Goal: Feedback & Contribution: Contribute content

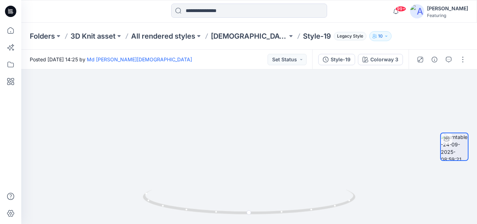
drag, startPoint x: 269, startPoint y: 138, endPoint x: 306, endPoint y: 225, distance: 94.8
click at [306, 223] on html "99+ Notifications Md. [PERSON_NAME] shared W5_BB_750 in Unknown Folder (Unknown…" at bounding box center [238, 112] width 477 height 224
drag, startPoint x: 264, startPoint y: 152, endPoint x: 272, endPoint y: 151, distance: 7.8
click at [272, 151] on img at bounding box center [292, 59] width 690 height 330
drag, startPoint x: 169, startPoint y: 127, endPoint x: 195, endPoint y: 68, distance: 65.3
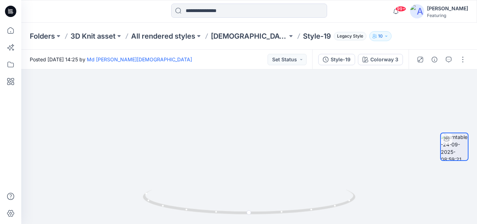
click at [195, 69] on div "Posted [DATE] 14:25 by Md [PERSON_NAME][DEMOGRAPHIC_DATA] Set Status Style-19 C…" at bounding box center [248, 137] width 455 height 174
drag, startPoint x: 181, startPoint y: 177, endPoint x: 221, endPoint y: 53, distance: 129.8
click at [221, 53] on div "Posted [DATE] 14:25 by Md [PERSON_NAME][DEMOGRAPHIC_DATA] Set Status Style-19 C…" at bounding box center [248, 137] width 455 height 174
drag, startPoint x: 209, startPoint y: 138, endPoint x: 227, endPoint y: 66, distance: 74.6
click at [227, 66] on div "Posted [DATE] 14:25 by Md [PERSON_NAME][DEMOGRAPHIC_DATA] Set Status Style-19 C…" at bounding box center [248, 137] width 455 height 174
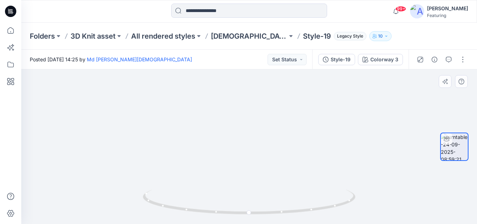
drag, startPoint x: 210, startPoint y: 131, endPoint x: 173, endPoint y: 171, distance: 53.9
drag, startPoint x: 236, startPoint y: 109, endPoint x: 201, endPoint y: 177, distance: 76.5
drag, startPoint x: 194, startPoint y: 117, endPoint x: 195, endPoint y: 200, distance: 82.9
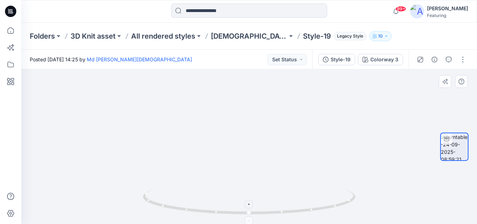
click at [195, 199] on div at bounding box center [248, 146] width 455 height 154
drag, startPoint x: 196, startPoint y: 126, endPoint x: 202, endPoint y: 161, distance: 34.9
click at [202, 161] on img at bounding box center [301, 32] width 690 height 384
drag, startPoint x: 195, startPoint y: 102, endPoint x: 206, endPoint y: 148, distance: 47.9
click at [206, 148] on img at bounding box center [312, 63] width 690 height 321
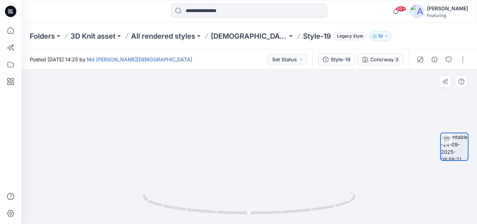
drag, startPoint x: 281, startPoint y: 166, endPoint x: 272, endPoint y: 108, distance: 59.1
click at [273, 109] on img at bounding box center [244, 55] width 603 height 337
drag, startPoint x: 314, startPoint y: 164, endPoint x: 275, endPoint y: 106, distance: 69.9
click at [276, 107] on img at bounding box center [216, 25] width 603 height 395
drag, startPoint x: 293, startPoint y: 166, endPoint x: 273, endPoint y: 127, distance: 44.2
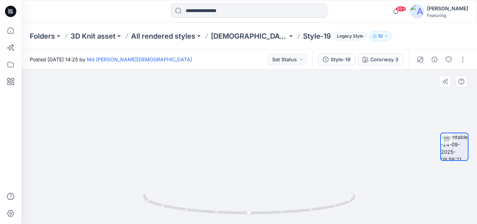
click at [273, 128] on img at bounding box center [199, 14] width 603 height 420
drag, startPoint x: 246, startPoint y: 148, endPoint x: 251, endPoint y: 128, distance: 20.1
drag, startPoint x: 251, startPoint y: 130, endPoint x: 286, endPoint y: 180, distance: 61.4
click at [287, 180] on img at bounding box center [215, 10] width 603 height 427
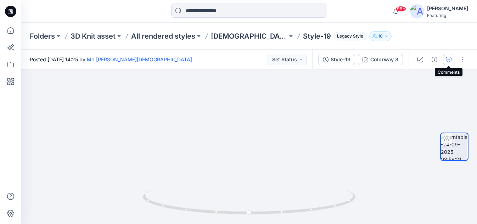
click at [447, 58] on icon "button" at bounding box center [448, 60] width 6 height 6
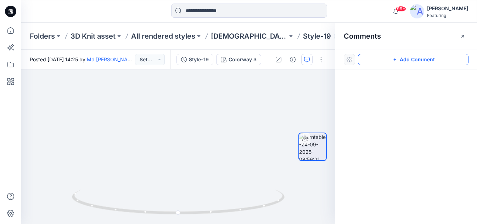
click at [422, 59] on button "Add Comment" at bounding box center [413, 59] width 110 height 11
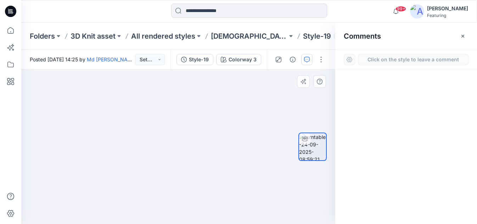
click at [267, 103] on div "1" at bounding box center [178, 146] width 314 height 154
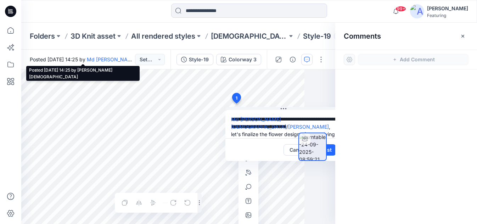
scroll to position [0, 32]
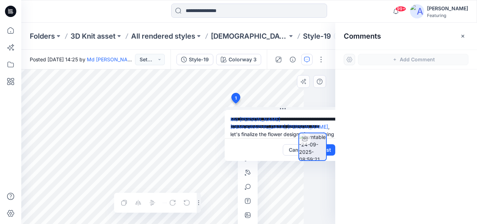
type textarea "**********"
click at [331, 150] on div at bounding box center [312, 147] width 45 height 68
click at [329, 150] on div at bounding box center [312, 147] width 45 height 68
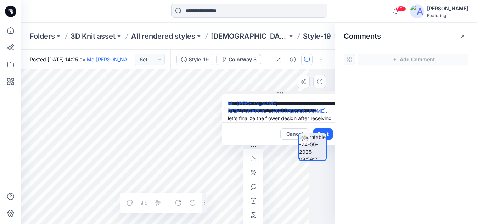
scroll to position [0, 22]
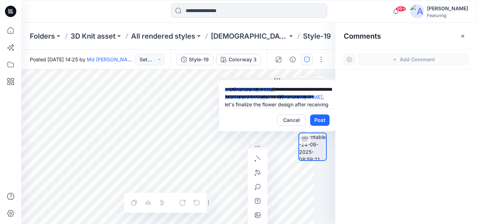
drag, startPoint x: 283, startPoint y: 109, endPoint x: 268, endPoint y: 80, distance: 32.8
click at [268, 79] on button at bounding box center [277, 79] width 116 height 4
click at [324, 122] on div at bounding box center [312, 147] width 28 height 68
click at [322, 121] on div at bounding box center [312, 147] width 28 height 68
click at [320, 120] on div at bounding box center [312, 147] width 28 height 68
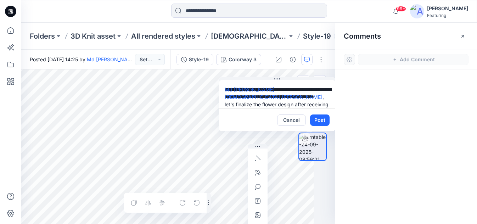
click at [320, 124] on div at bounding box center [312, 147] width 28 height 68
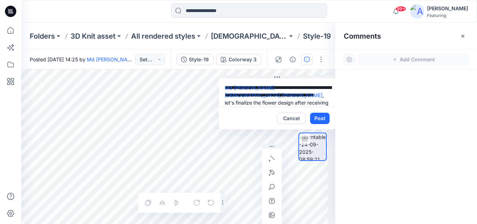
drag, startPoint x: 277, startPoint y: 79, endPoint x: 262, endPoint y: 77, distance: 14.3
click at [262, 77] on button at bounding box center [277, 77] width 116 height 4
click at [319, 118] on div at bounding box center [312, 147] width 28 height 68
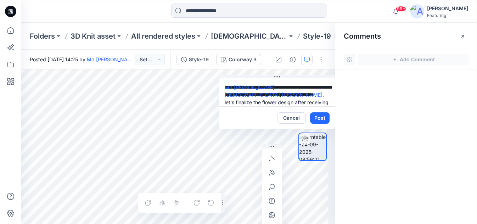
click at [316, 116] on div at bounding box center [312, 147] width 28 height 68
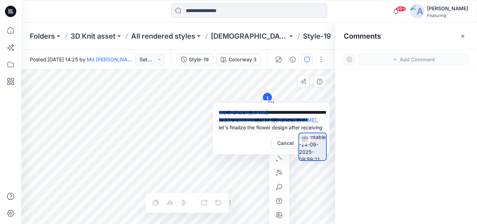
scroll to position [0, 0]
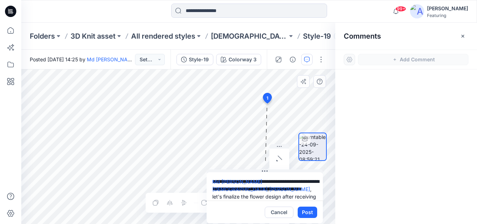
click at [258, 167] on div "**********" at bounding box center [178, 146] width 314 height 154
click at [307, 215] on button "Post" at bounding box center [307, 211] width 19 height 11
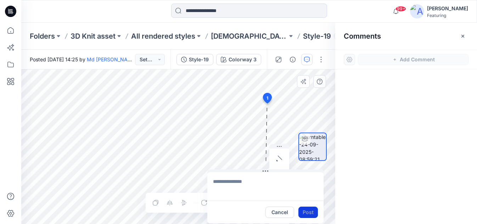
click at [307, 215] on div "Cancel Post" at bounding box center [291, 211] width 52 height 11
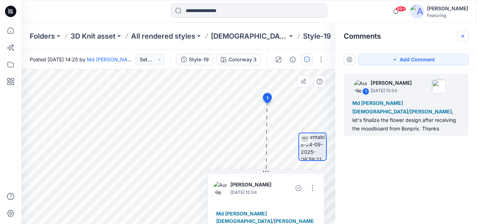
click at [461, 35] on icon "button" at bounding box center [463, 36] width 6 height 6
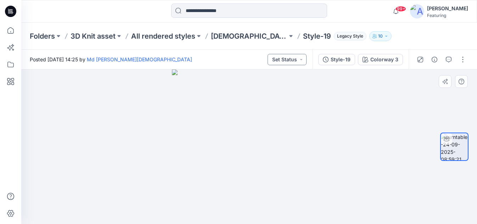
click at [296, 58] on button "Set Status" at bounding box center [286, 59] width 39 height 11
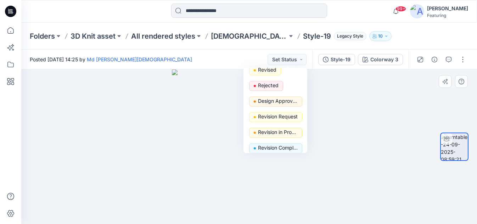
scroll to position [70, 0]
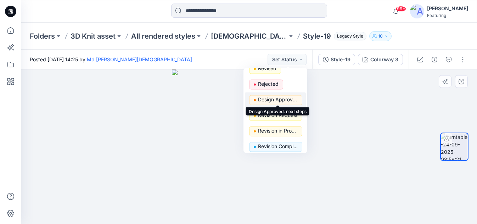
click at [283, 100] on p "Design Approved, next steps" at bounding box center [278, 99] width 40 height 9
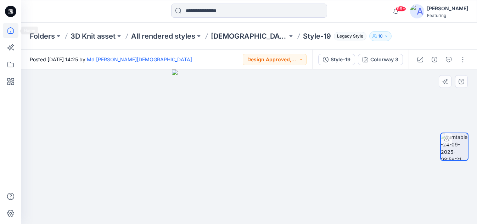
click at [11, 31] on icon at bounding box center [11, 31] width 16 height 16
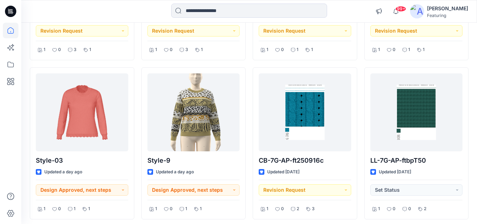
scroll to position [349, 0]
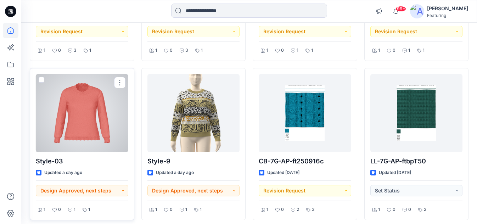
click at [85, 117] on div at bounding box center [82, 113] width 92 height 78
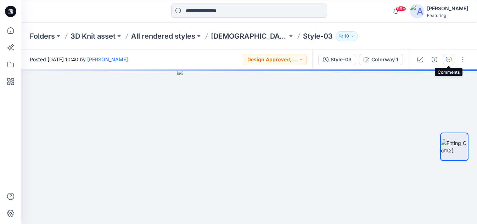
click at [449, 60] on icon "button" at bounding box center [448, 60] width 6 height 6
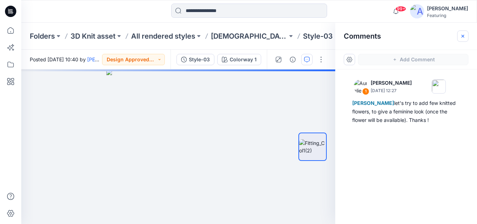
click at [462, 34] on icon "button" at bounding box center [463, 36] width 6 height 6
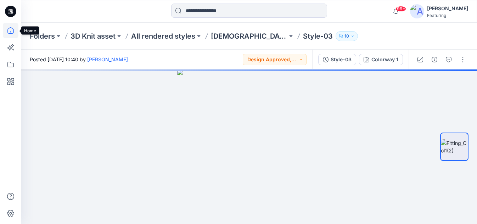
click at [10, 30] on icon at bounding box center [11, 31] width 16 height 16
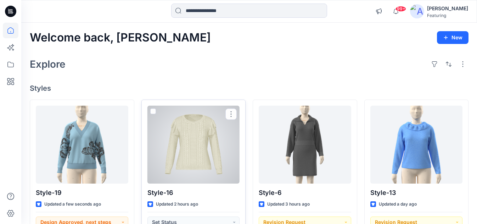
click at [199, 131] on div at bounding box center [193, 145] width 92 height 78
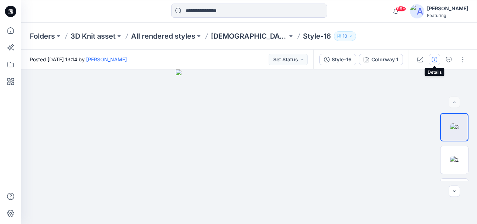
click at [436, 59] on icon "button" at bounding box center [434, 60] width 6 height 6
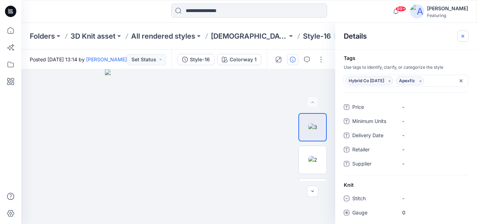
click at [463, 34] on icon "button" at bounding box center [462, 35] width 3 height 3
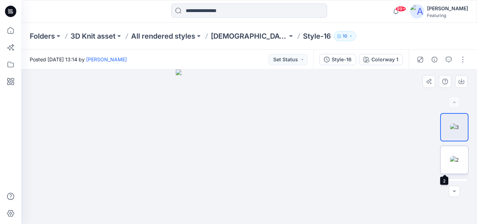
click at [456, 159] on img at bounding box center [454, 159] width 9 height 7
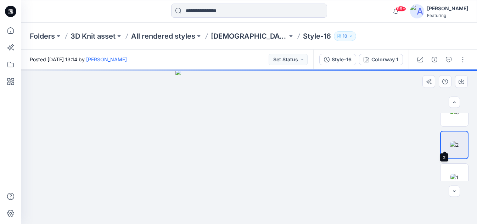
scroll to position [26, 0]
click at [454, 164] on img at bounding box center [454, 166] width 8 height 7
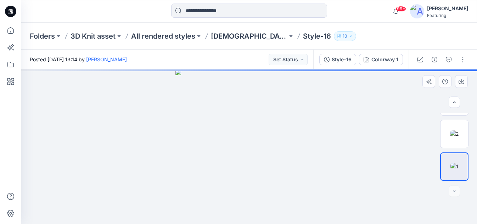
scroll to position [0, 0]
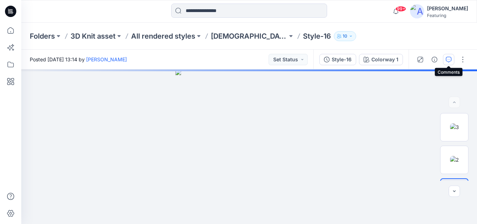
click at [450, 57] on icon "button" at bounding box center [448, 60] width 6 height 6
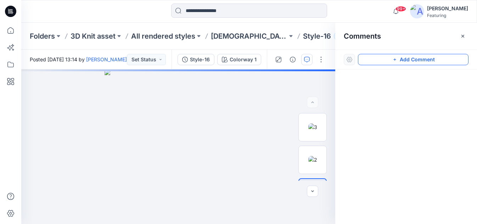
click at [402, 61] on button "Add Comment" at bounding box center [413, 59] width 110 height 11
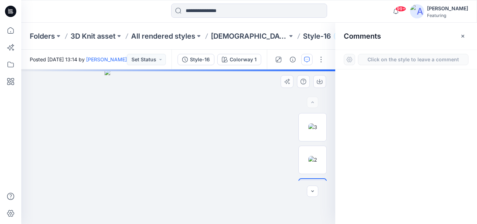
click at [243, 90] on div "1" at bounding box center [178, 146] width 314 height 154
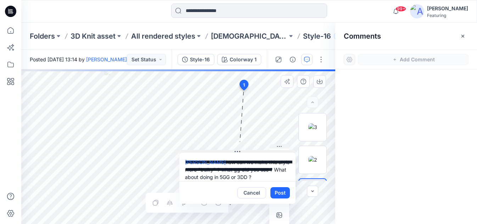
click at [229, 149] on div "**********" at bounding box center [178, 146] width 314 height 154
click at [274, 177] on textarea "**********" at bounding box center [237, 167] width 116 height 28
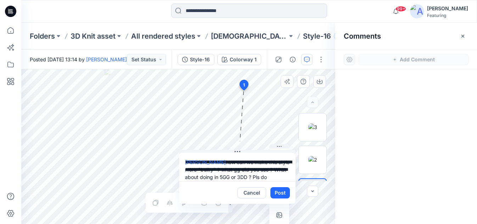
scroll to position [6, 0]
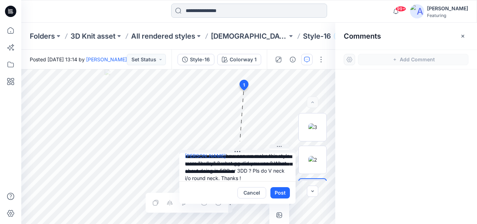
type textarea "**********"
click at [278, 216] on icon "button" at bounding box center [279, 215] width 6 height 6
type input"] "**********"
click at [278, 192] on button "Post" at bounding box center [279, 192] width 19 height 11
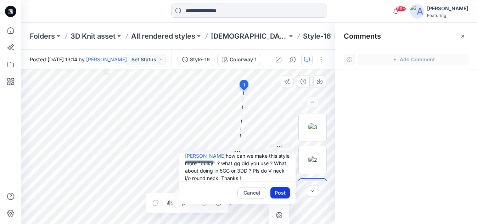
scroll to position [0, 0]
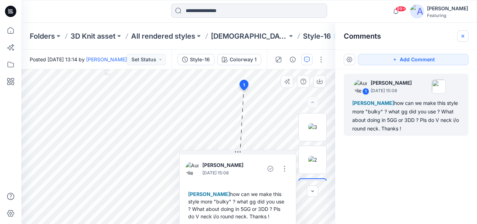
click at [462, 32] on button "button" at bounding box center [462, 35] width 11 height 11
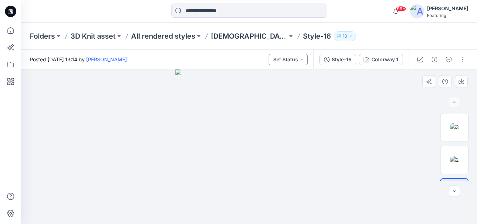
click at [296, 62] on button "Set Status" at bounding box center [287, 59] width 39 height 11
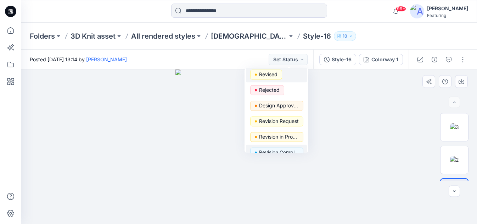
scroll to position [68, 0]
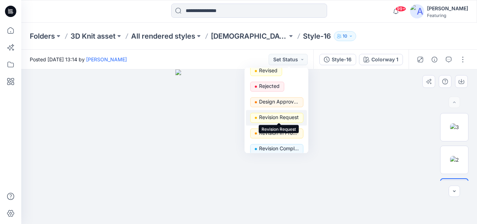
click at [279, 117] on p "Revision Request" at bounding box center [279, 117] width 40 height 9
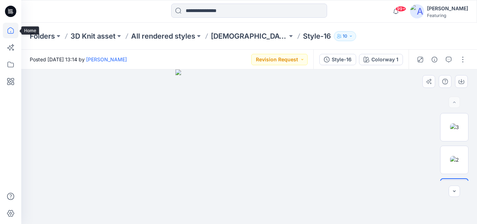
click at [15, 30] on icon at bounding box center [11, 31] width 16 height 16
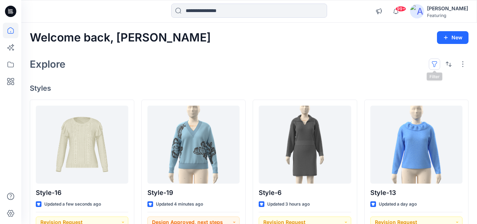
click at [433, 62] on button "button" at bounding box center [433, 63] width 11 height 11
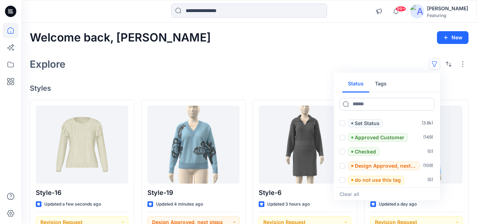
click at [384, 84] on button "Tags" at bounding box center [380, 83] width 23 height 17
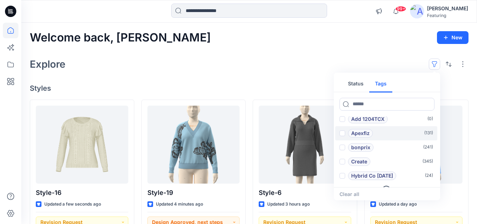
scroll to position [28, 0]
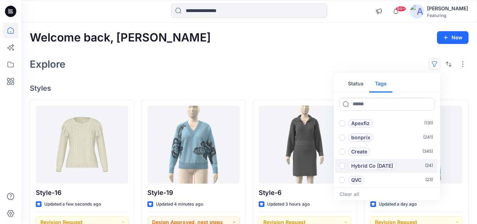
click at [340, 163] on span at bounding box center [342, 166] width 6 height 6
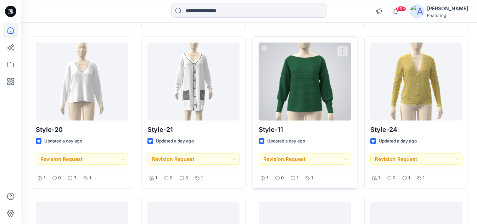
scroll to position [207, 0]
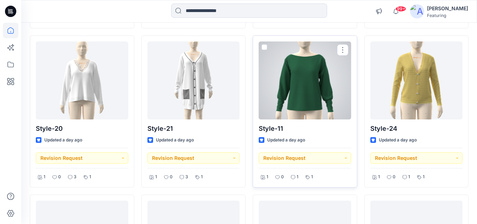
click at [309, 84] on div at bounding box center [304, 80] width 92 height 78
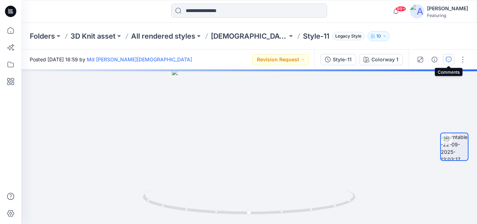
click at [448, 58] on icon "button" at bounding box center [448, 60] width 6 height 6
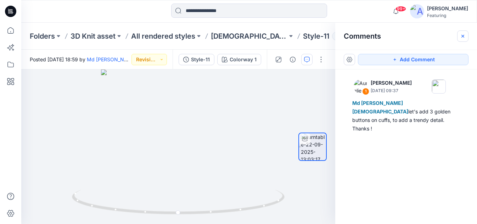
click at [465, 36] on icon "button" at bounding box center [463, 36] width 6 height 6
